Goal: Transaction & Acquisition: Purchase product/service

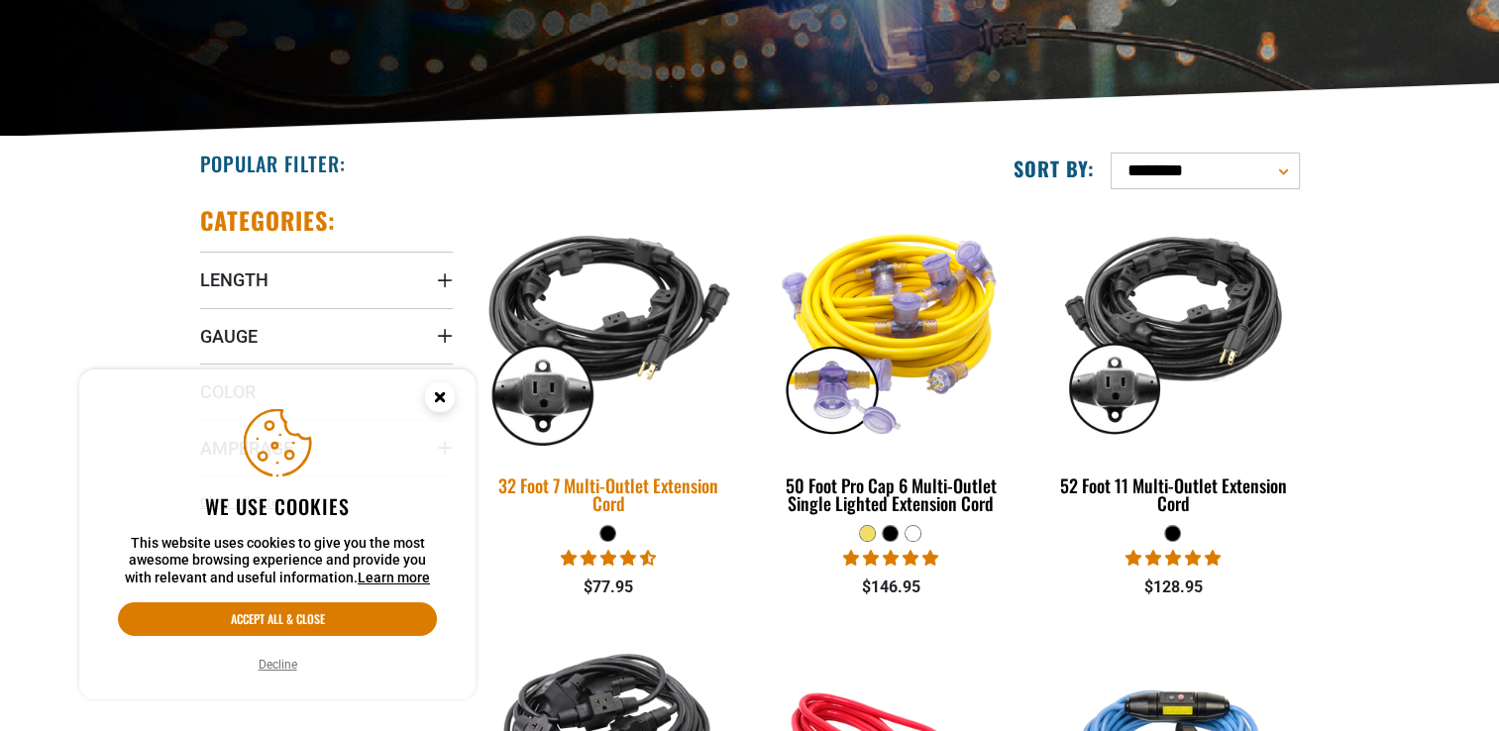
scroll to position [396, 0]
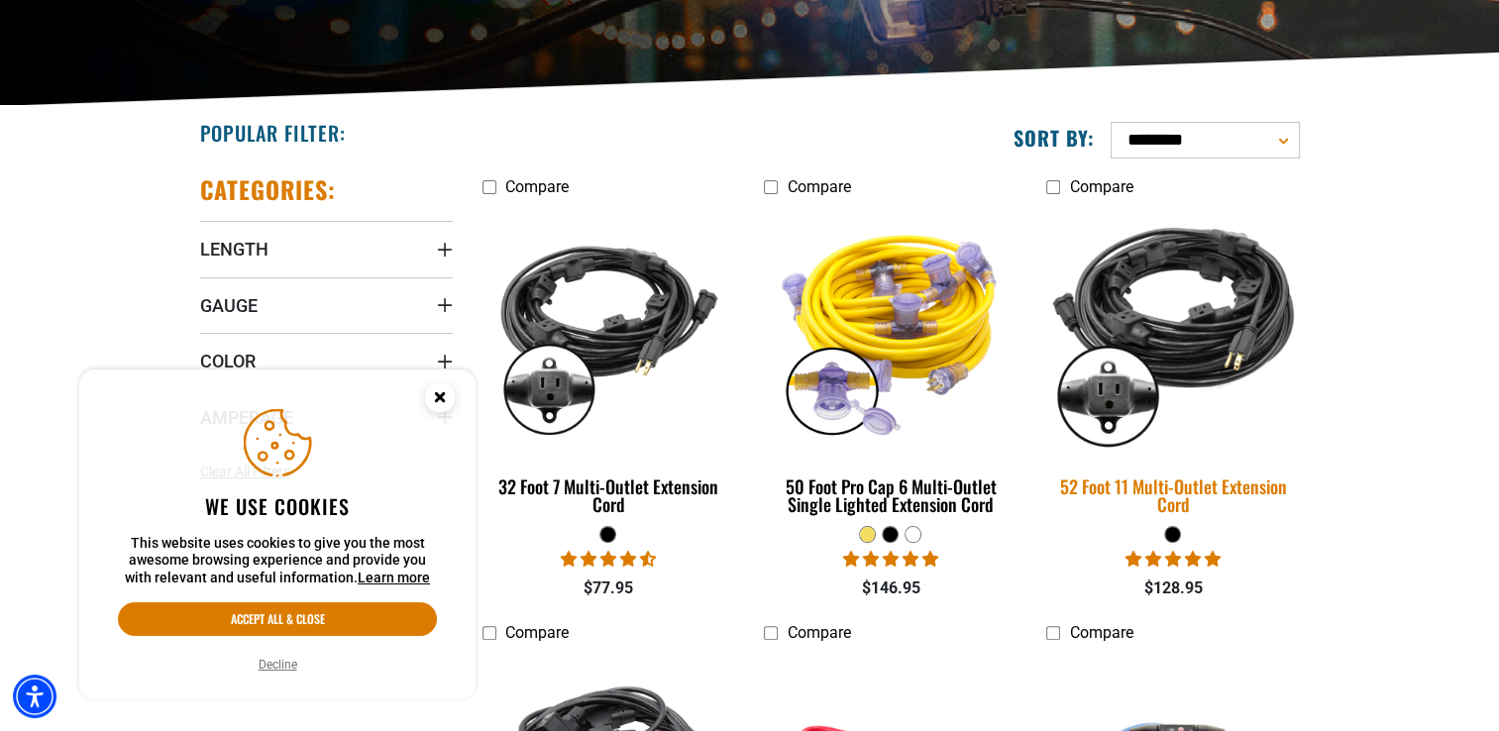
click at [1241, 490] on div "52 Foot 11 Multi-Outlet Extension Cord" at bounding box center [1173, 496] width 253 height 36
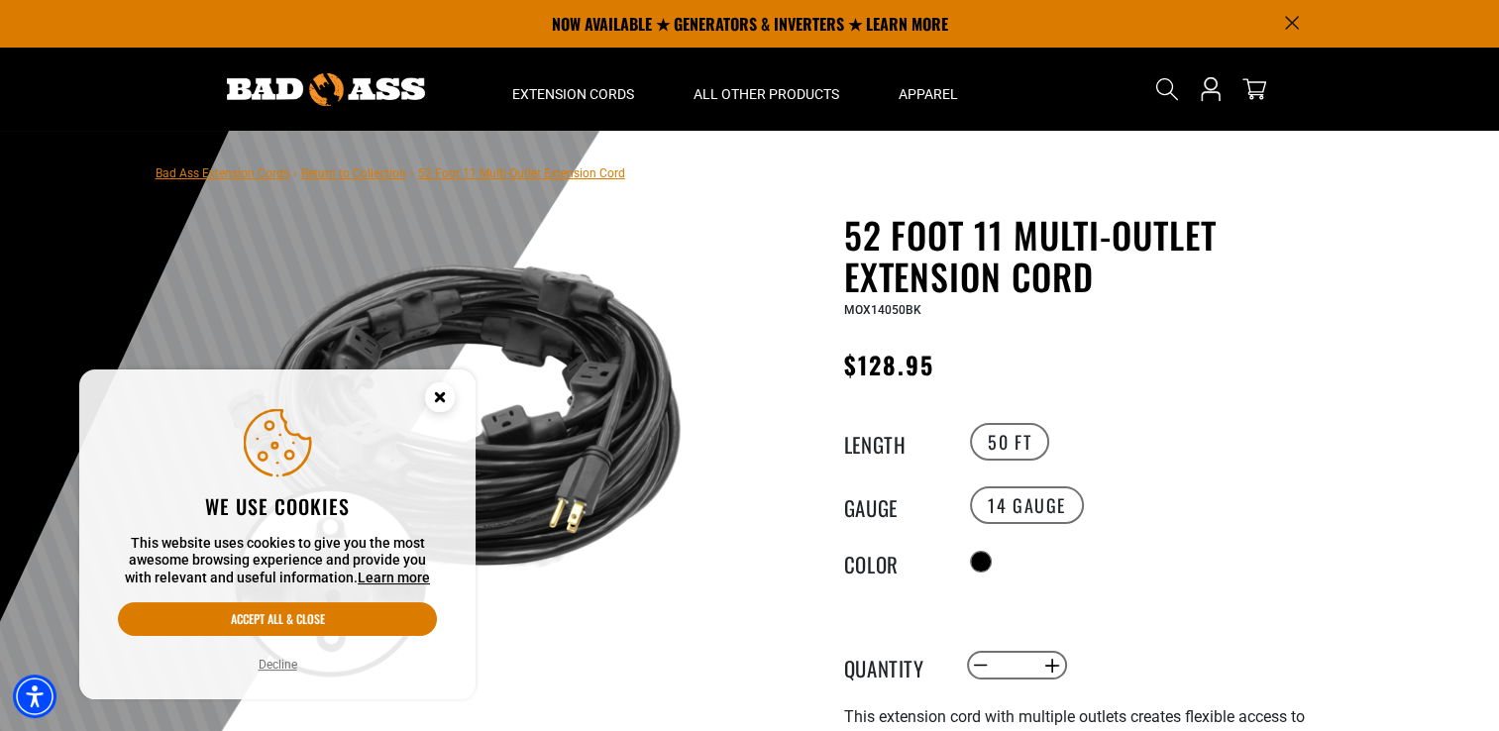
click at [445, 399] on circle "Close this option" at bounding box center [440, 398] width 30 height 30
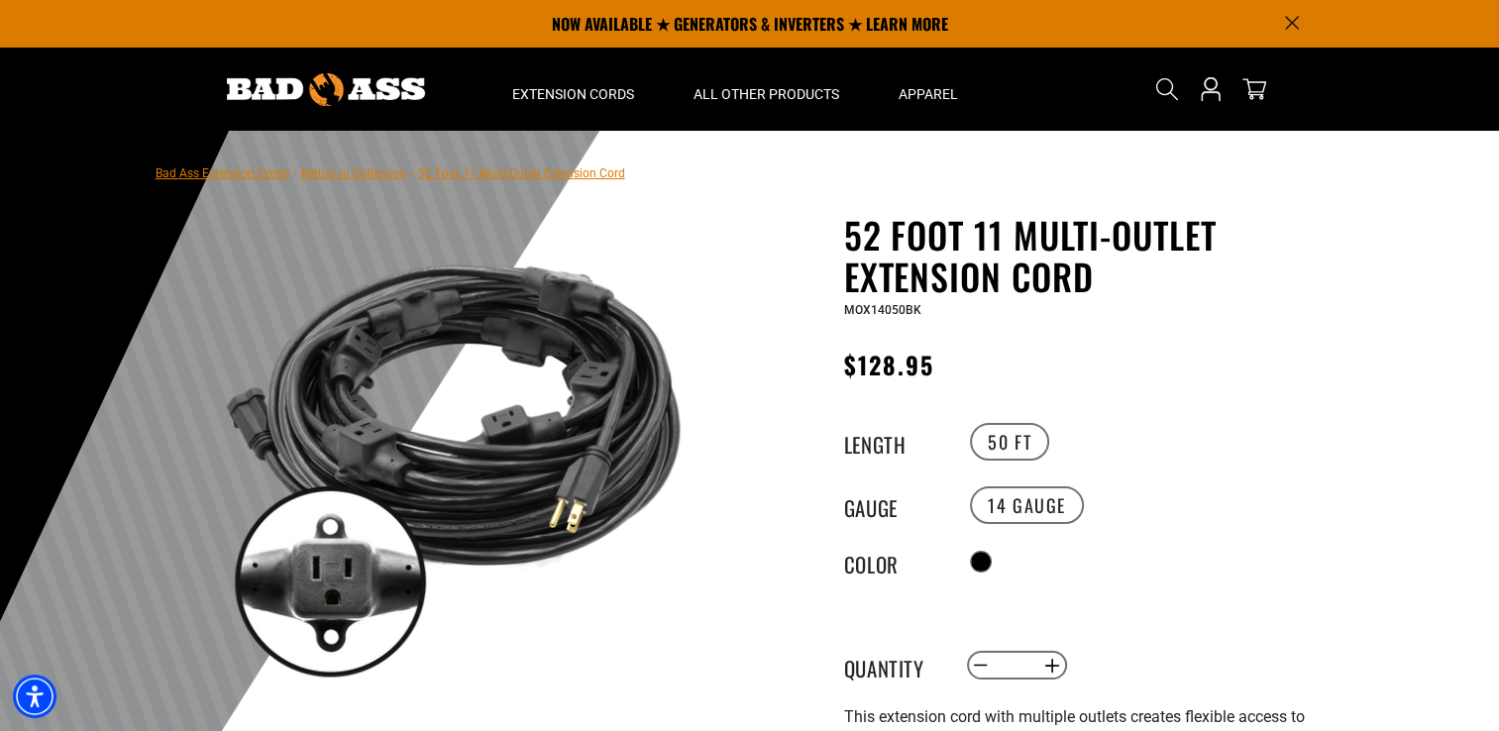
click at [532, 346] on img at bounding box center [453, 457] width 478 height 478
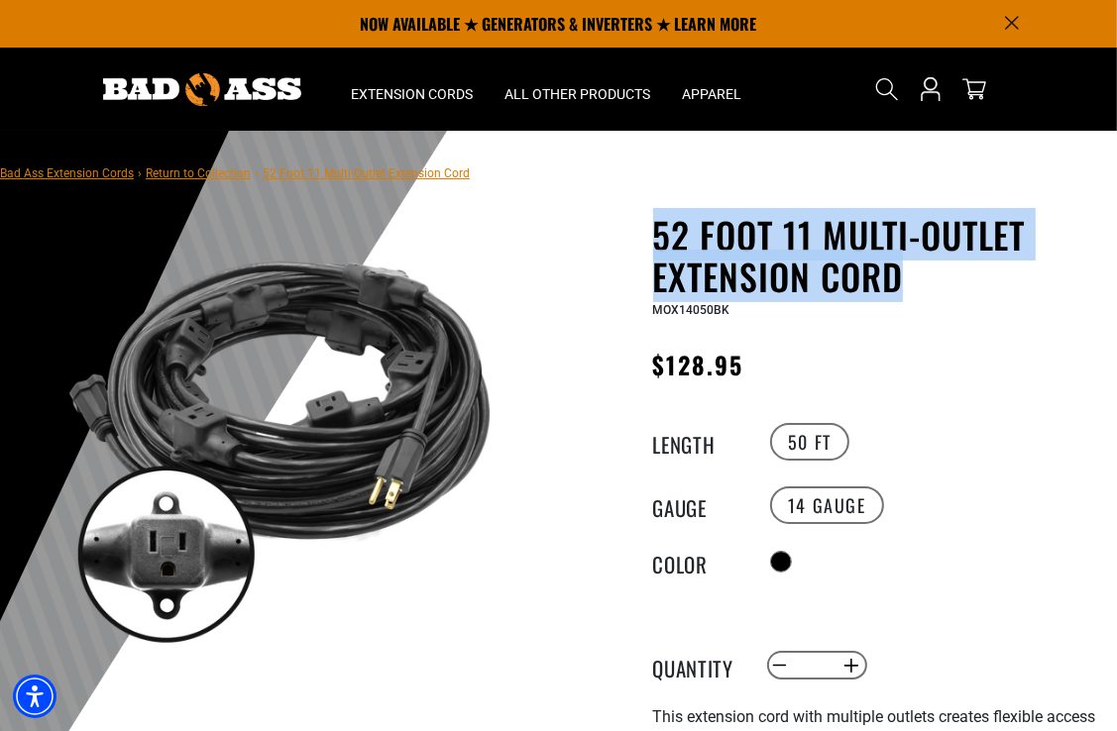
drag, startPoint x: 876, startPoint y: 275, endPoint x: 616, endPoint y: 232, distance: 263.1
click at [616, 232] on div "52 Foot 11 Multi-Outlet Extension Cord 52 Foot 11 Multi-Outlet Extension Cord M…" at bounding box center [838, 701] width 529 height 974
copy h1 "52 Foot 11 Multi-Outlet Extension Cord"
